Goal: Check status

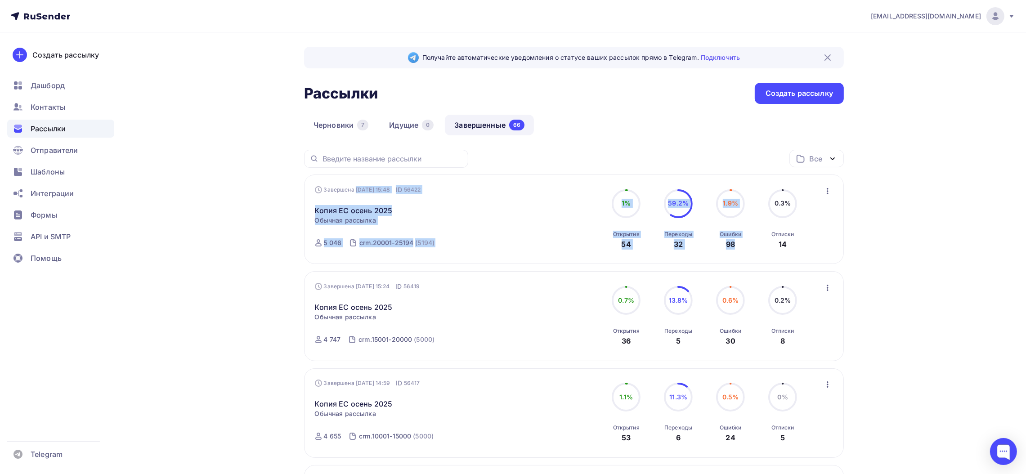
click at [512, 123] on div "66" at bounding box center [516, 125] width 15 height 11
